Goal: Information Seeking & Learning: Learn about a topic

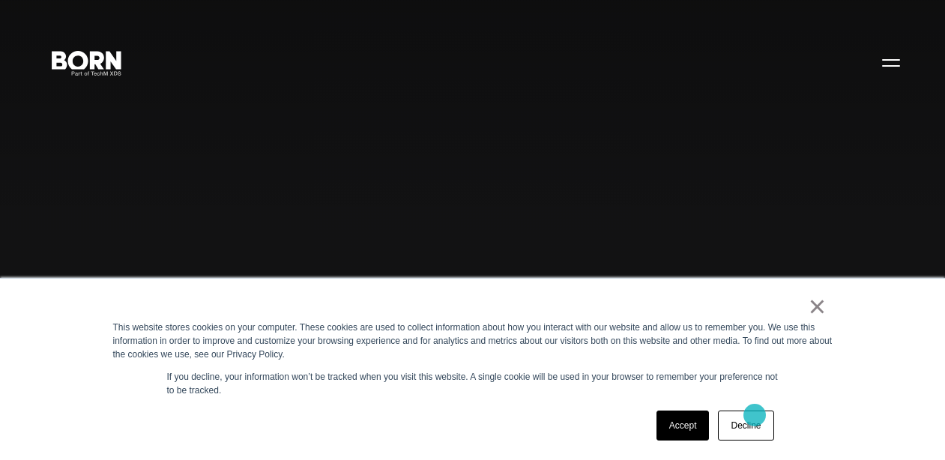
click at [754, 415] on link "Decline" at bounding box center [745, 426] width 55 height 30
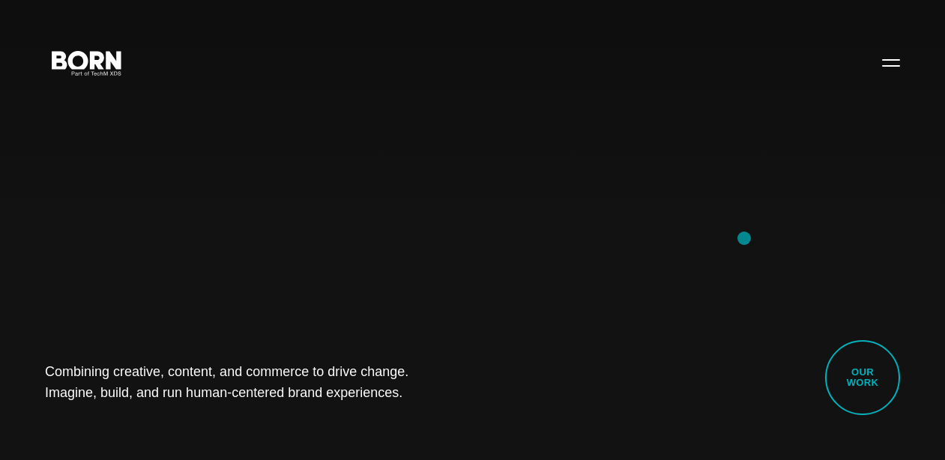
click at [744, 238] on div "Combining creative, content, and commerce to drive change. Imagine, build, and …" at bounding box center [472, 230] width 945 height 460
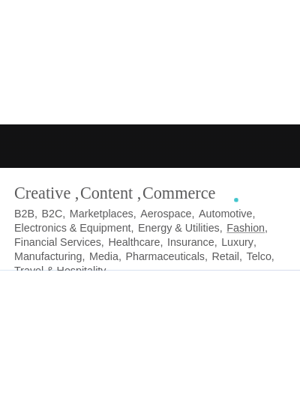
scroll to position [324, 0]
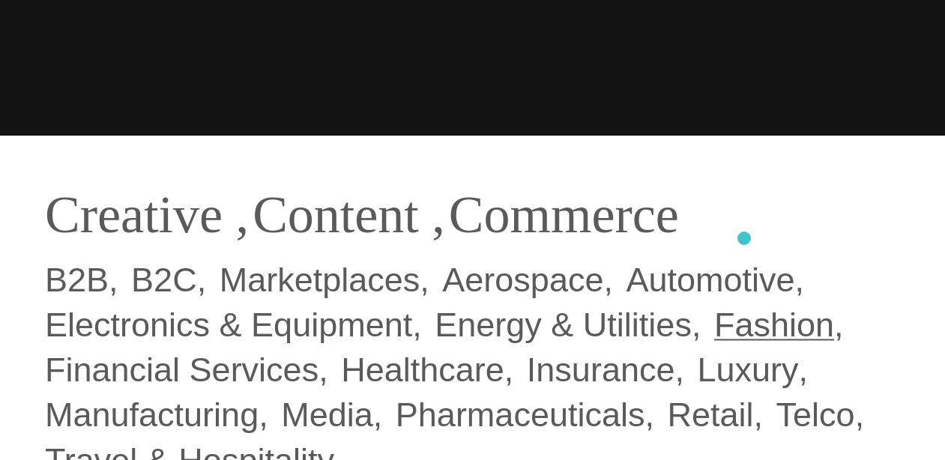
click at [744, 238] on div "Creative , Content , Commerce B2B B2C Marketplaces Aerospace Automotive Electro…" at bounding box center [472, 333] width 855 height 299
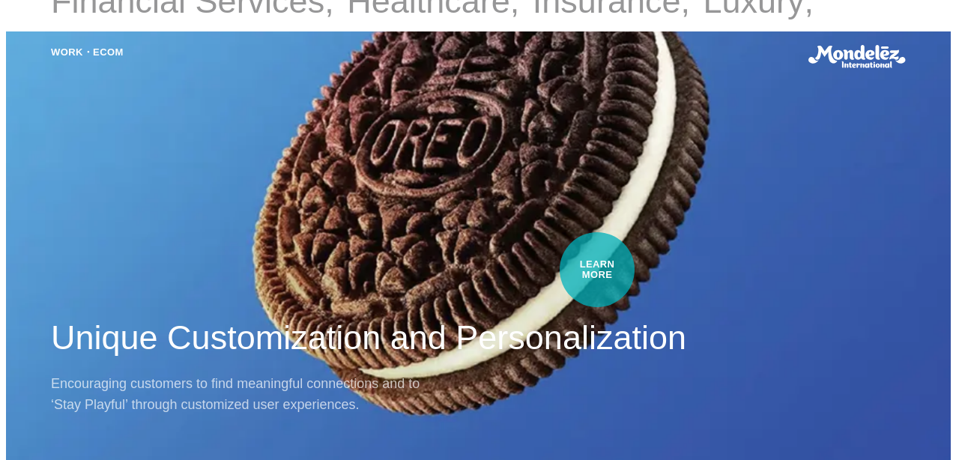
scroll to position [0, 0]
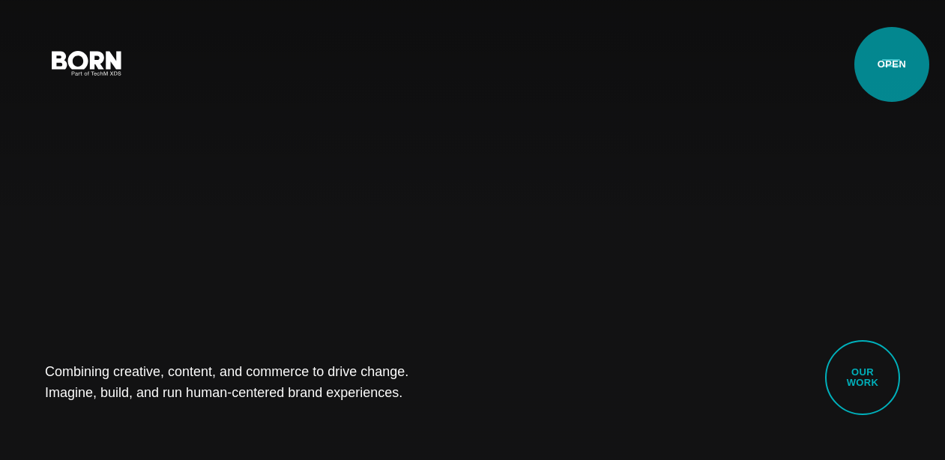
click at [892, 64] on button "Primary Menu" at bounding box center [891, 61] width 36 height 31
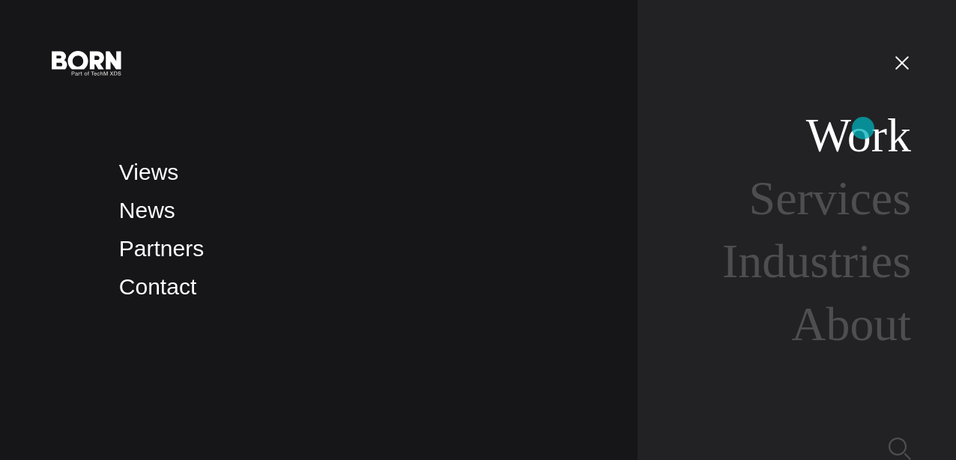
click at [863, 128] on link "Work" at bounding box center [858, 135] width 105 height 53
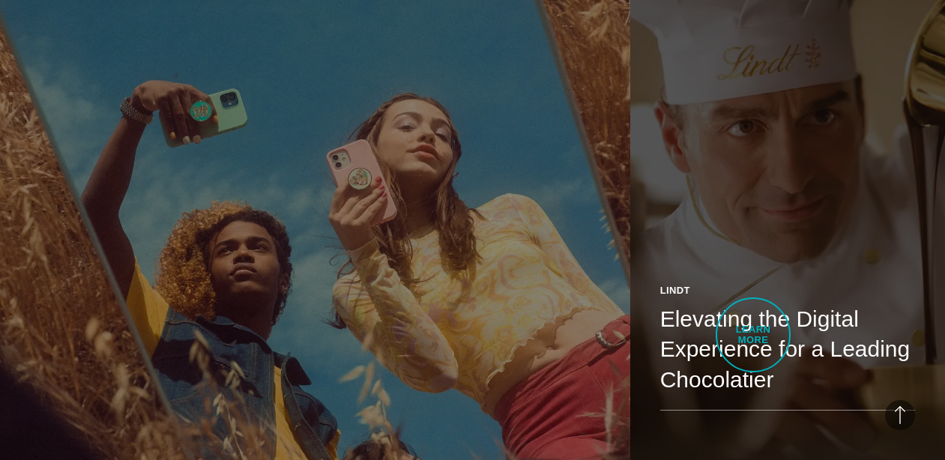
scroll to position [1997, 0]
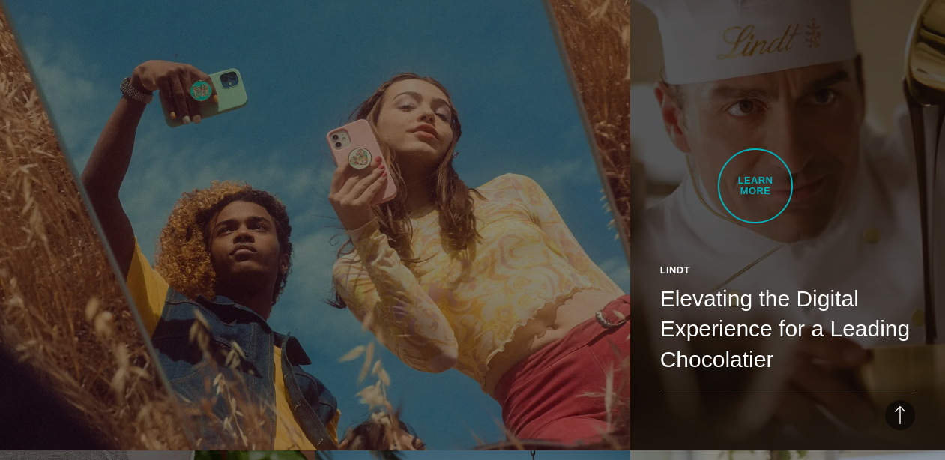
click at [755, 186] on link "Lindt Elevating the Digital Experience for a Leading Chocolatier See how we rei…" at bounding box center [787, 202] width 315 height 496
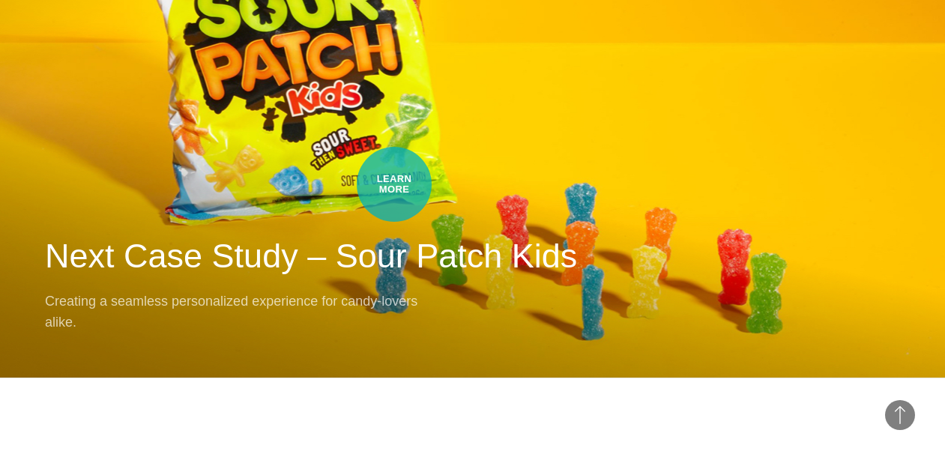
scroll to position [12054, 0]
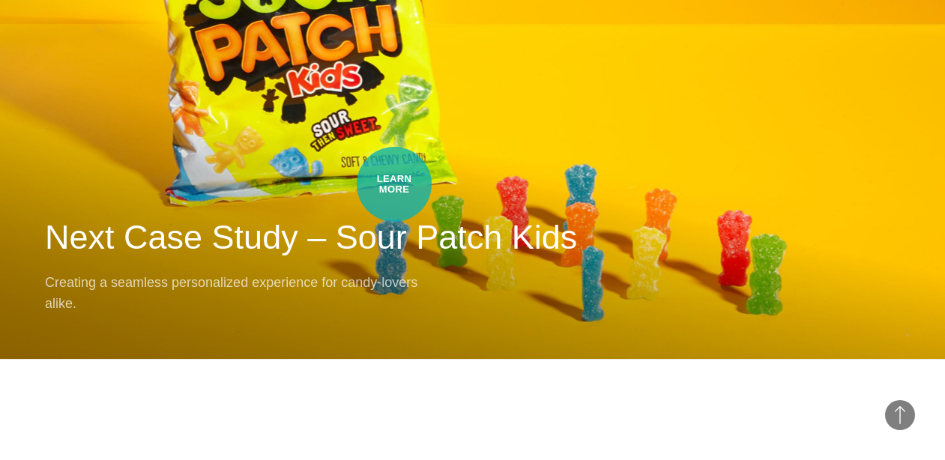
click at [394, 184] on div "Next Case Study – Sour Patch Kids Next Case Study – Sour Patch Kids Creating a …" at bounding box center [472, 55] width 945 height 607
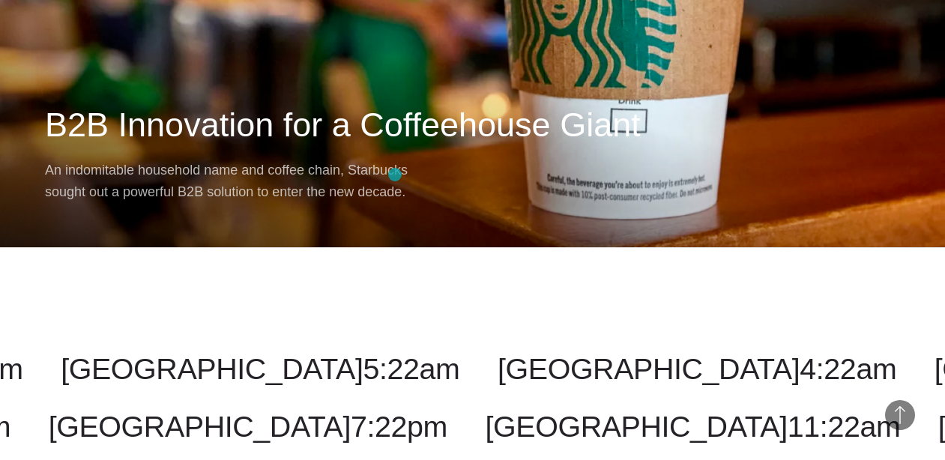
scroll to position [11883, 0]
